Goal: Navigation & Orientation: Find specific page/section

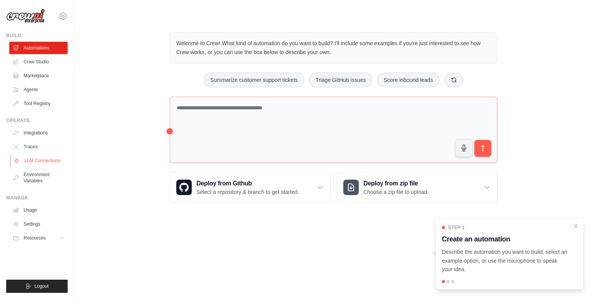
click at [51, 162] on link "LLM Connections" at bounding box center [39, 161] width 58 height 12
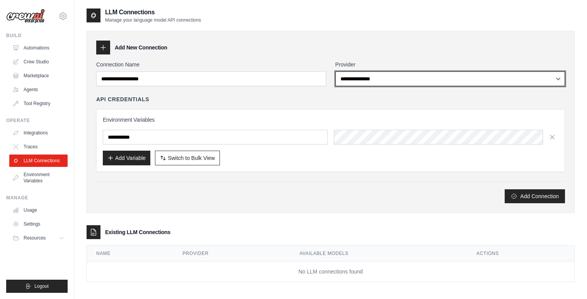
select select "******"
click at [336, 72] on select "**********" at bounding box center [451, 79] width 230 height 15
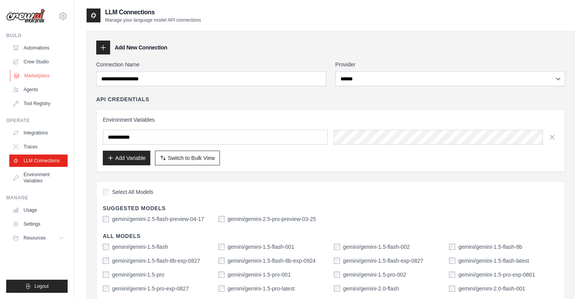
click at [38, 79] on link "Marketplace" at bounding box center [39, 76] width 58 height 12
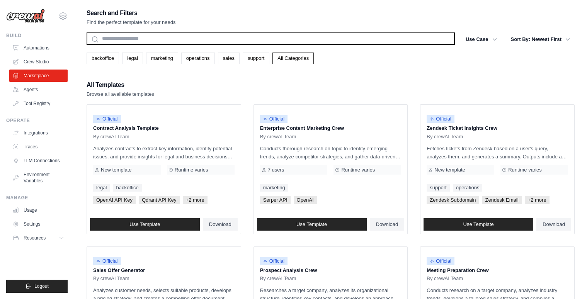
click at [169, 33] on input "text" at bounding box center [271, 38] width 369 height 12
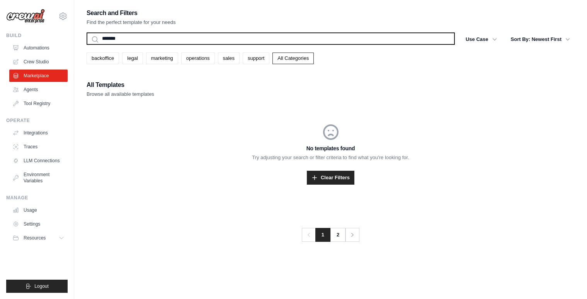
drag, startPoint x: 133, startPoint y: 37, endPoint x: 27, endPoint y: 14, distance: 108.7
click at [27, 14] on div "adalbertobrant@gmail.com Settings Build Automations Crew Studio" at bounding box center [293, 157] width 587 height 315
type input "*"
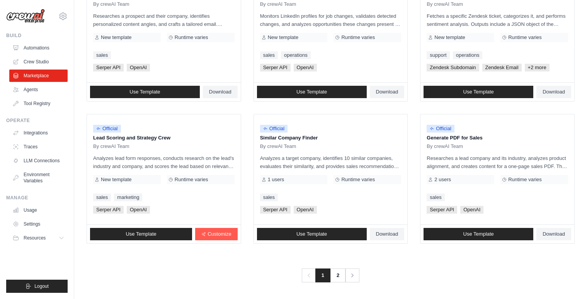
scroll to position [417, 0]
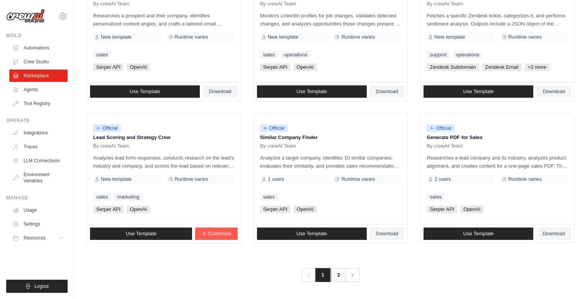
click at [335, 277] on link "2" at bounding box center [338, 275] width 15 height 14
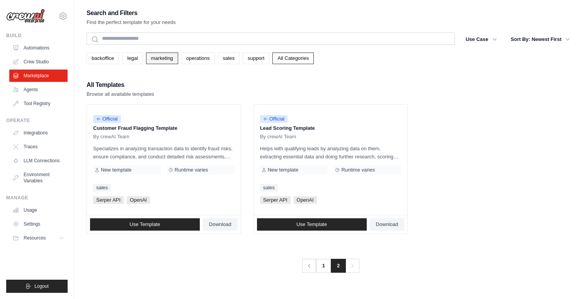
click at [165, 61] on link "marketing" at bounding box center [162, 59] width 32 height 12
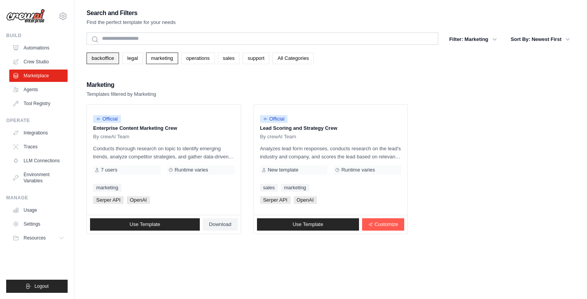
click at [109, 62] on link "backoffice" at bounding box center [103, 59] width 32 height 12
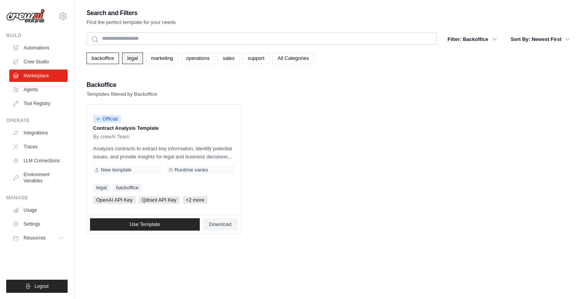
click at [133, 59] on link "legal" at bounding box center [132, 59] width 20 height 12
click at [222, 58] on link "sales" at bounding box center [229, 59] width 22 height 12
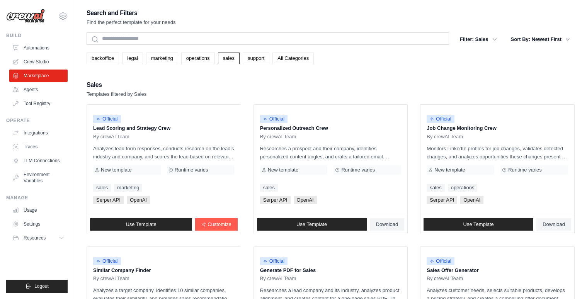
click at [305, 57] on link "All Categories" at bounding box center [293, 59] width 41 height 12
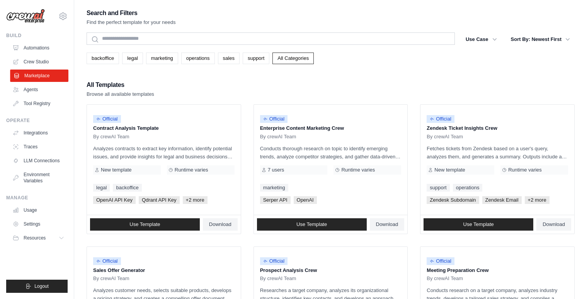
click at [44, 77] on link "Marketplace" at bounding box center [39, 76] width 58 height 12
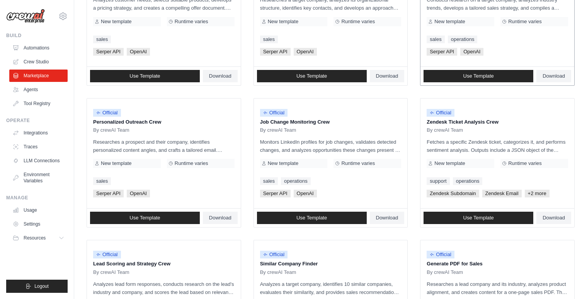
scroll to position [417, 0]
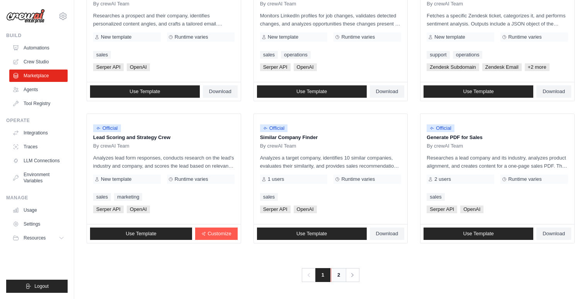
click at [335, 281] on link "2" at bounding box center [338, 275] width 15 height 14
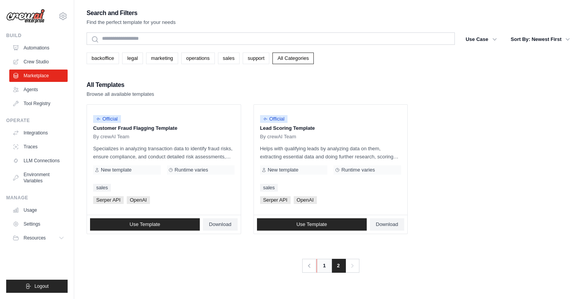
click at [325, 271] on link "1" at bounding box center [324, 266] width 15 height 14
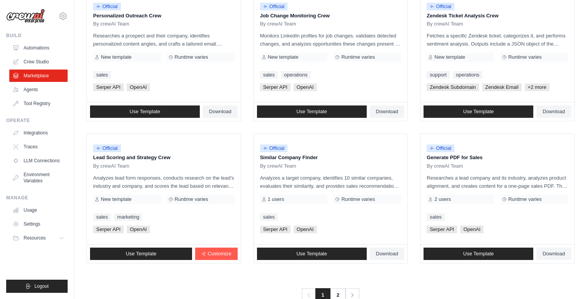
scroll to position [417, 0]
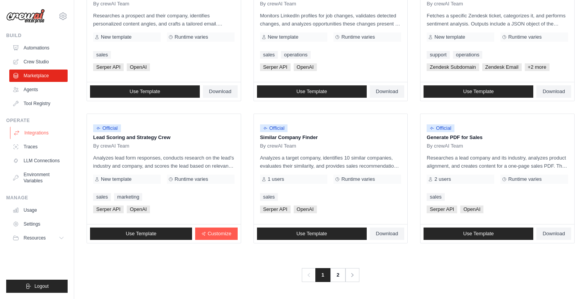
click at [30, 133] on link "Integrations" at bounding box center [39, 133] width 58 height 12
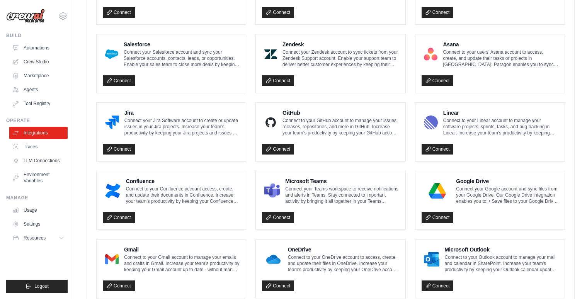
scroll to position [429, 0]
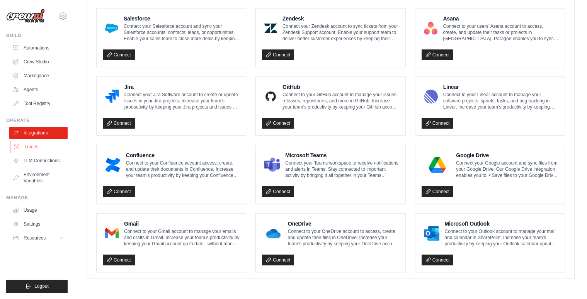
click at [43, 151] on link "Traces" at bounding box center [39, 147] width 58 height 12
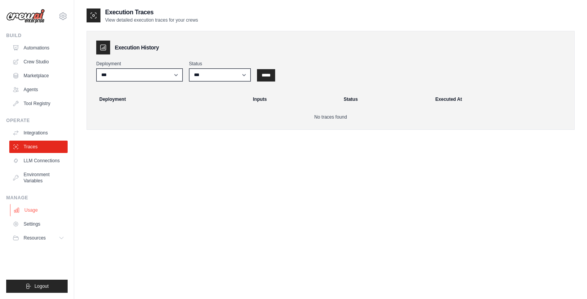
click at [36, 206] on link "Usage" at bounding box center [39, 210] width 58 height 12
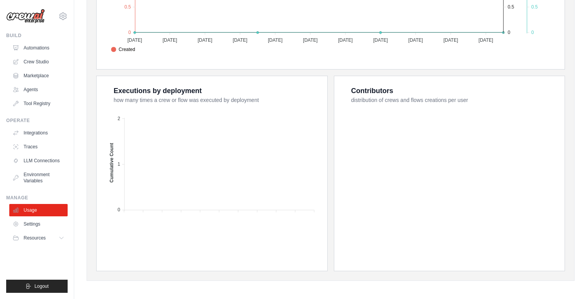
scroll to position [261, 0]
click at [49, 226] on link "Settings" at bounding box center [39, 224] width 58 height 12
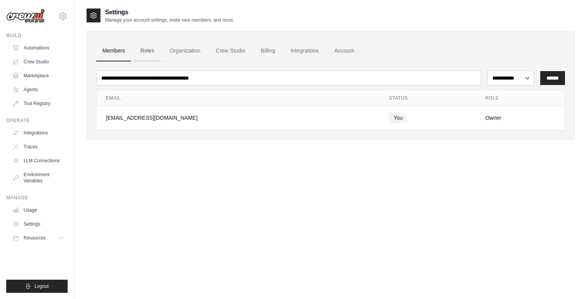
click at [151, 52] on link "Roles" at bounding box center [147, 51] width 26 height 21
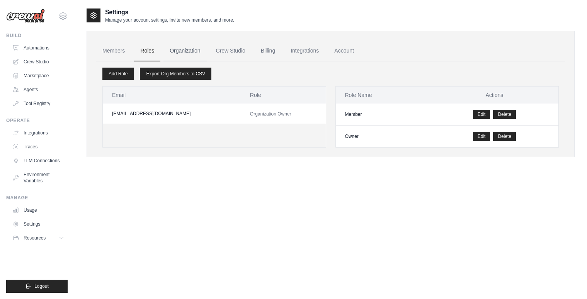
click at [195, 51] on link "Organization" at bounding box center [185, 51] width 43 height 21
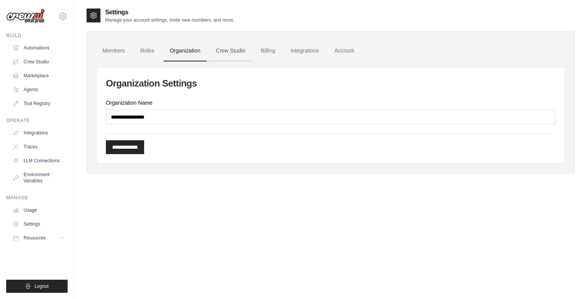
click at [242, 55] on link "Crew Studio" at bounding box center [231, 51] width 42 height 21
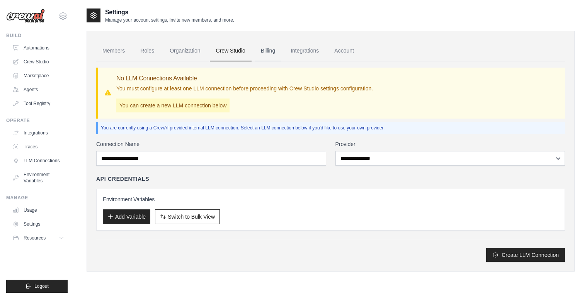
click at [273, 55] on link "Billing" at bounding box center [268, 51] width 27 height 21
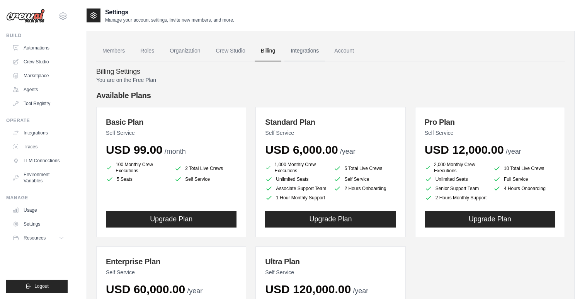
click at [315, 46] on link "Integrations" at bounding box center [305, 51] width 41 height 21
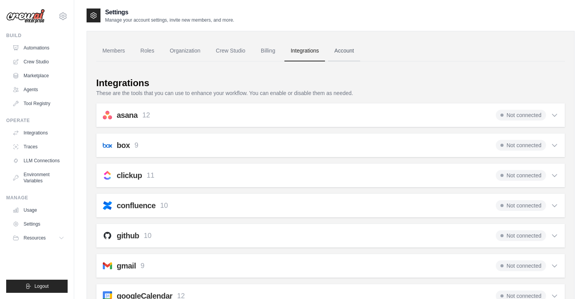
click at [343, 51] on link "Account" at bounding box center [344, 51] width 32 height 21
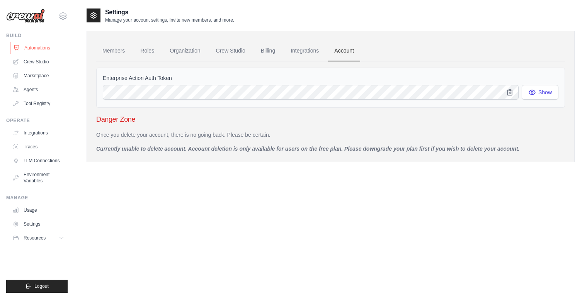
click at [38, 49] on link "Automations" at bounding box center [39, 48] width 58 height 12
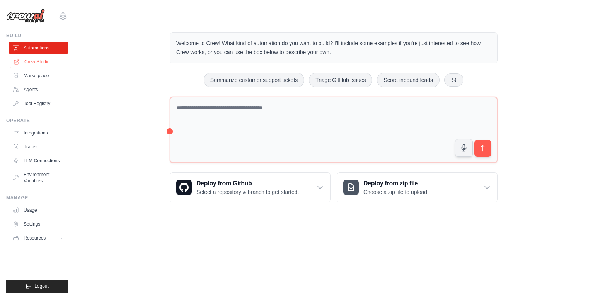
click at [39, 63] on link "Crew Studio" at bounding box center [39, 62] width 58 height 12
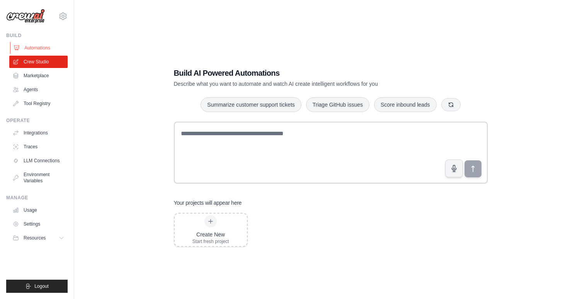
click at [41, 48] on link "Automations" at bounding box center [39, 48] width 58 height 12
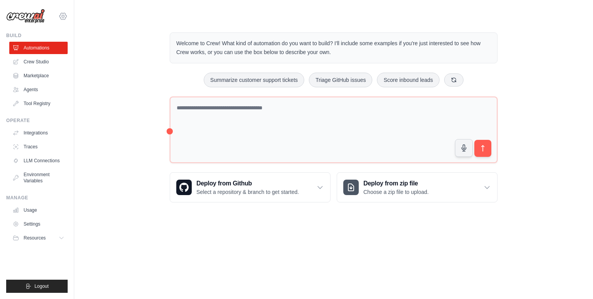
click at [61, 16] on icon at bounding box center [62, 16] width 9 height 9
click at [65, 52] on link "Settings" at bounding box center [63, 52] width 68 height 14
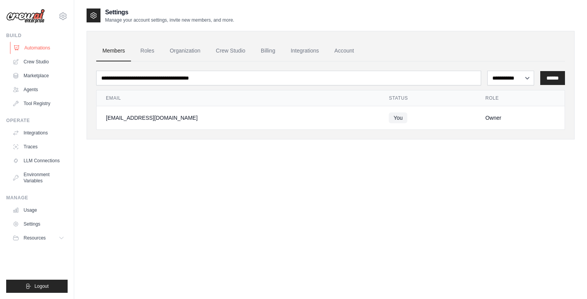
click at [27, 47] on link "Automations" at bounding box center [39, 48] width 58 height 12
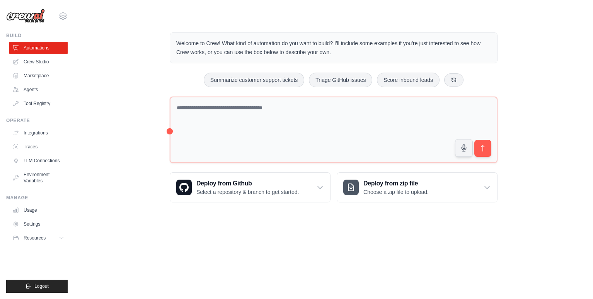
click at [143, 16] on main "Welcome to Crew! What kind of automation do you want to build? I'll include som…" at bounding box center [333, 111] width 519 height 223
click at [48, 61] on link "Crew Studio" at bounding box center [39, 62] width 58 height 12
